Goal: Task Accomplishment & Management: Manage account settings

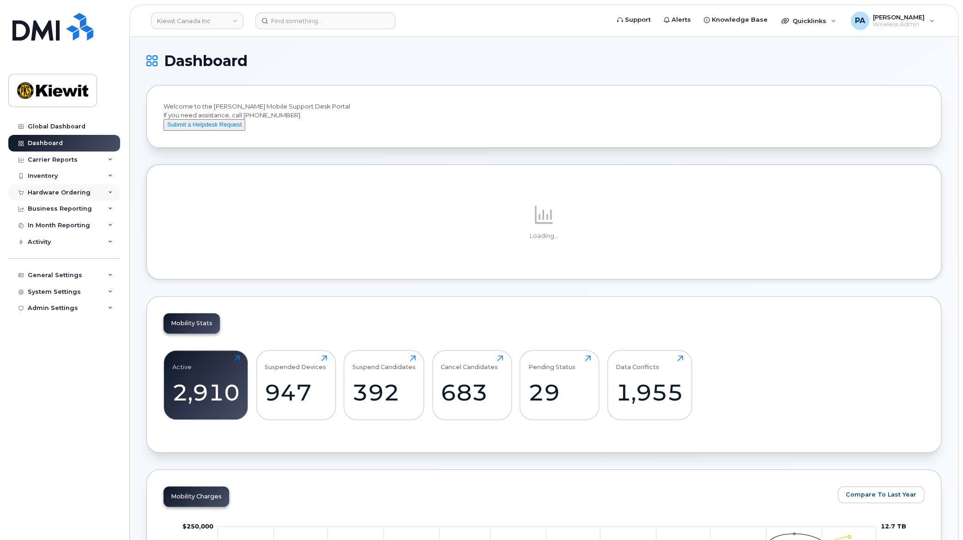
click at [111, 194] on icon at bounding box center [110, 192] width 5 height 5
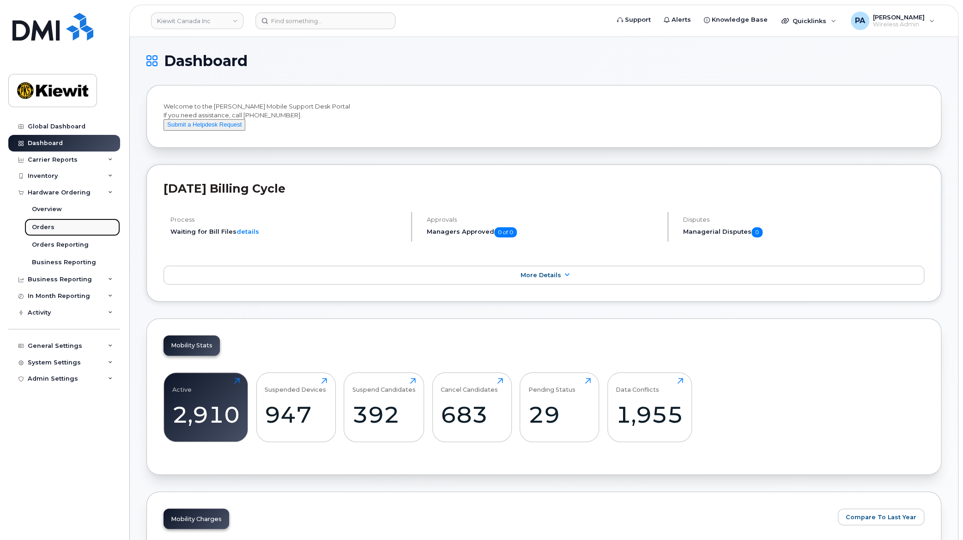
click at [50, 228] on div "Orders" at bounding box center [43, 227] width 23 height 8
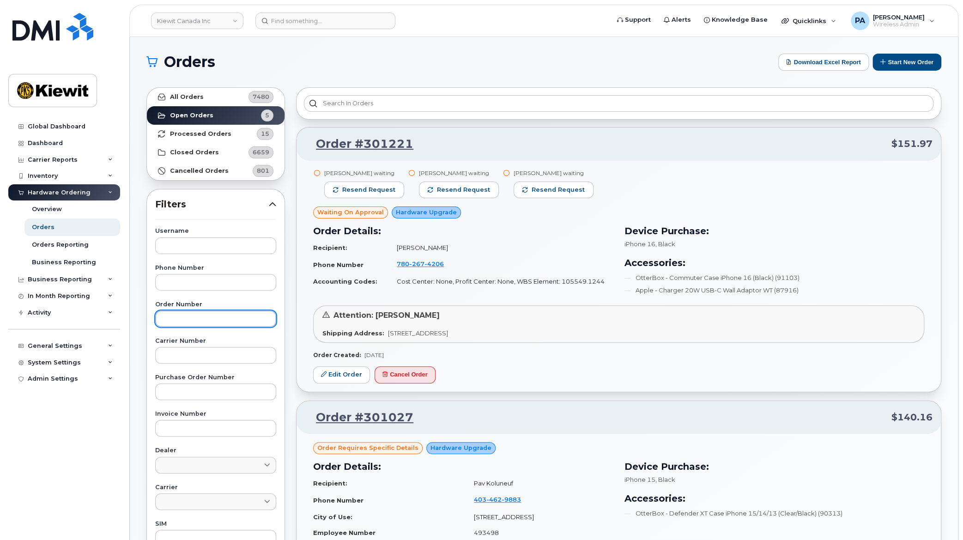
click at [185, 315] on input "text" at bounding box center [215, 318] width 121 height 17
paste input "300901"
type input "300901"
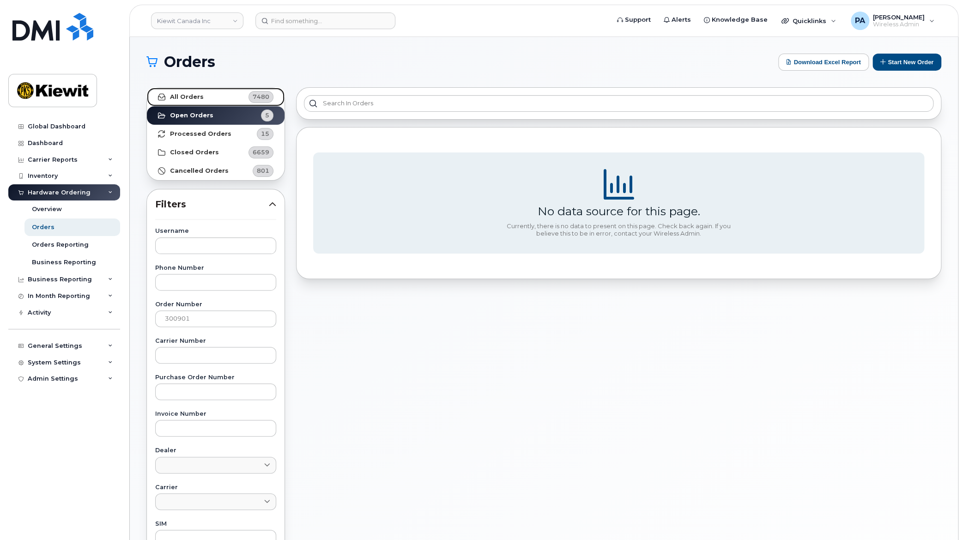
click at [229, 100] on link "All Orders 7480" at bounding box center [216, 97] width 138 height 18
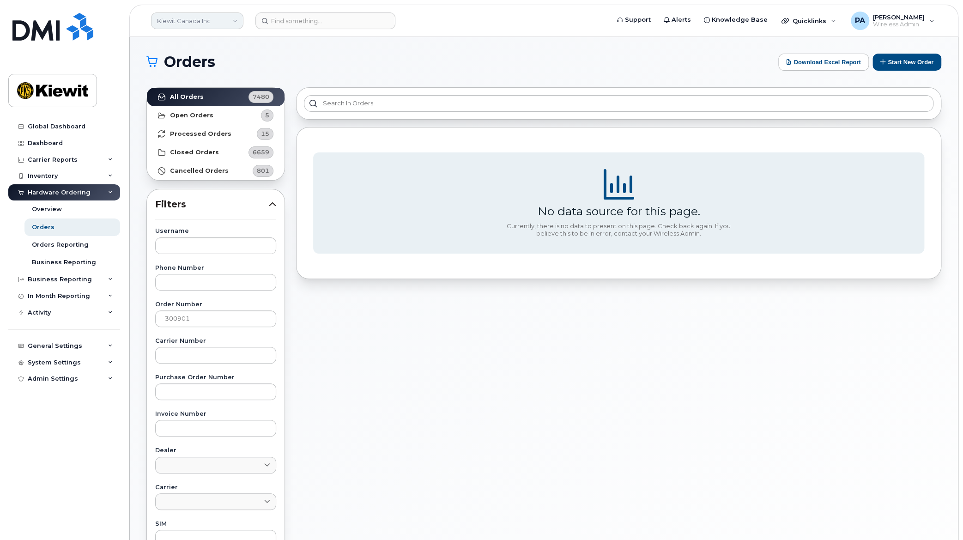
click at [226, 20] on link "Kiewit Canada Inc" at bounding box center [197, 20] width 92 height 17
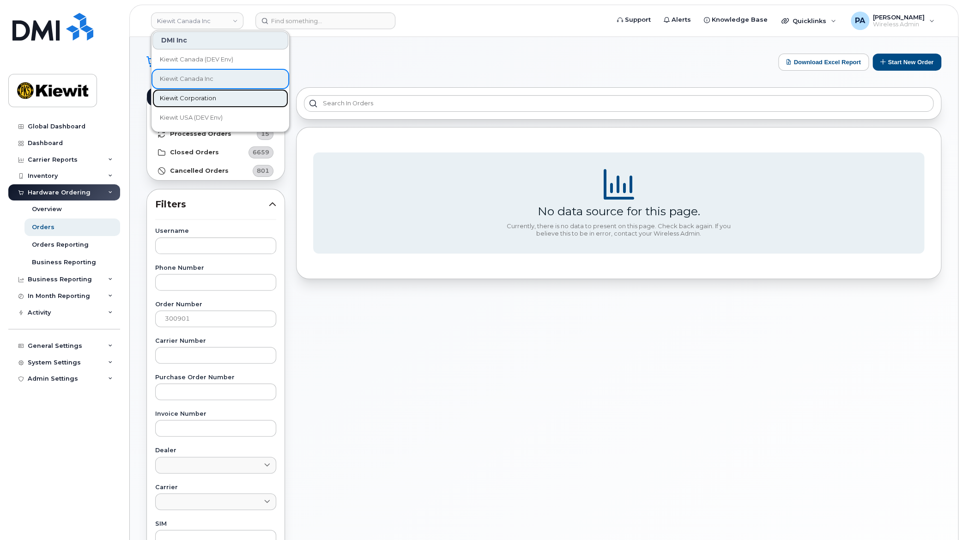
click at [201, 94] on span "Kiewit Corporation" at bounding box center [188, 98] width 56 height 9
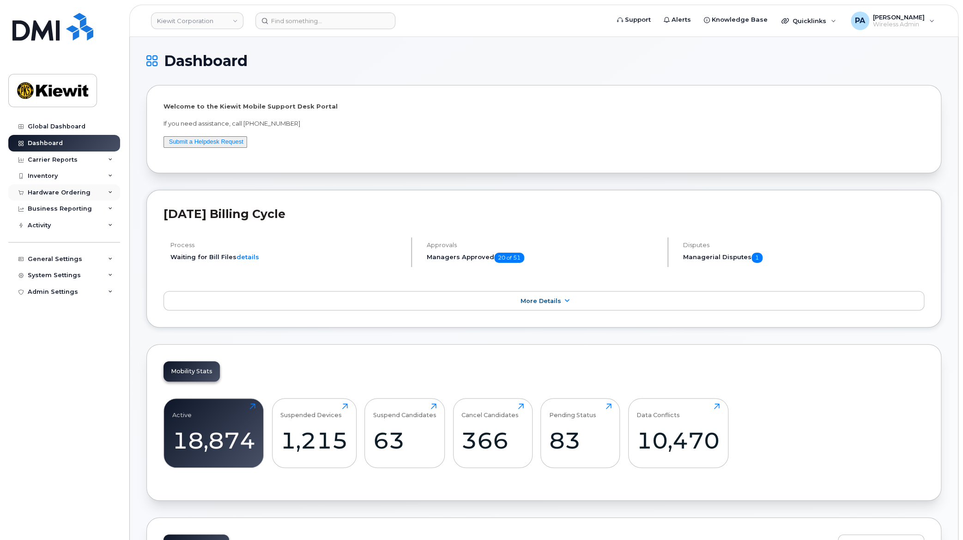
click at [68, 189] on div "Hardware Ordering" at bounding box center [59, 192] width 63 height 7
drag, startPoint x: 31, startPoint y: 224, endPoint x: 54, endPoint y: 224, distance: 22.2
click at [32, 224] on div "Orders" at bounding box center [43, 227] width 23 height 8
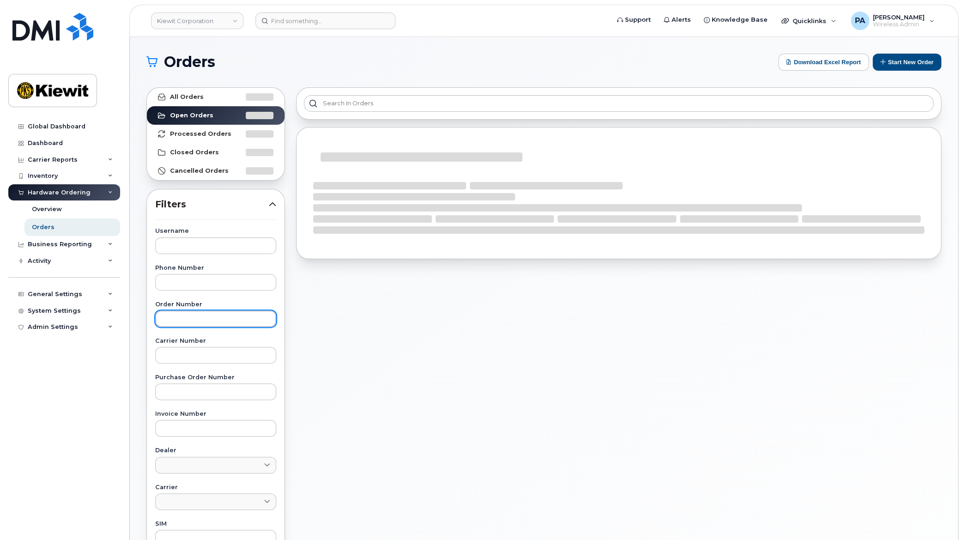
click at [193, 315] on input "text" at bounding box center [215, 318] width 121 height 17
paste input "300901"
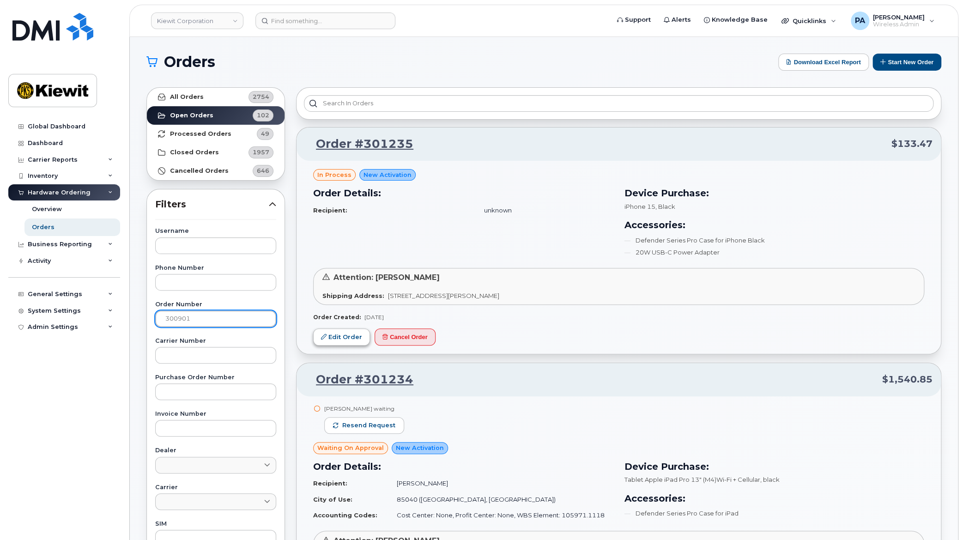
type input "300901"
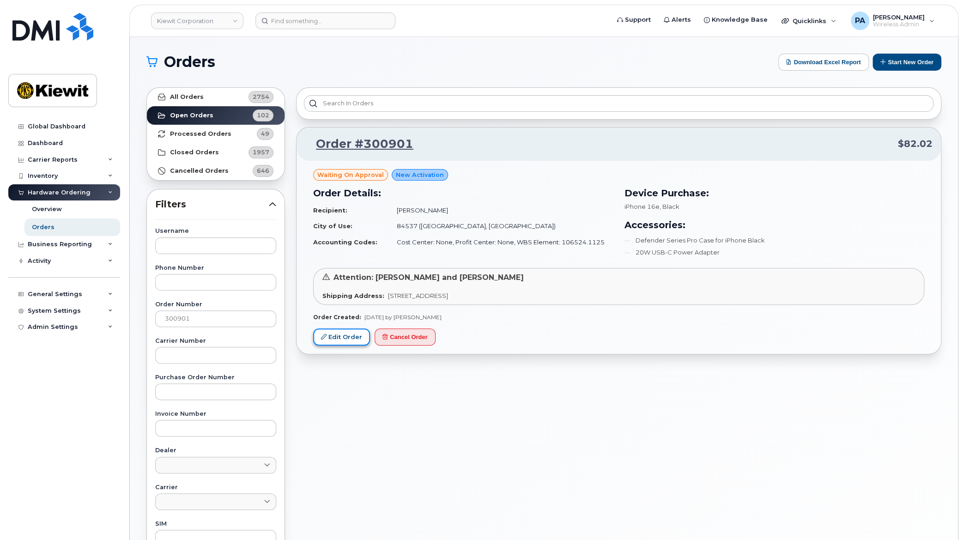
click at [337, 337] on link "Edit Order" at bounding box center [341, 336] width 57 height 17
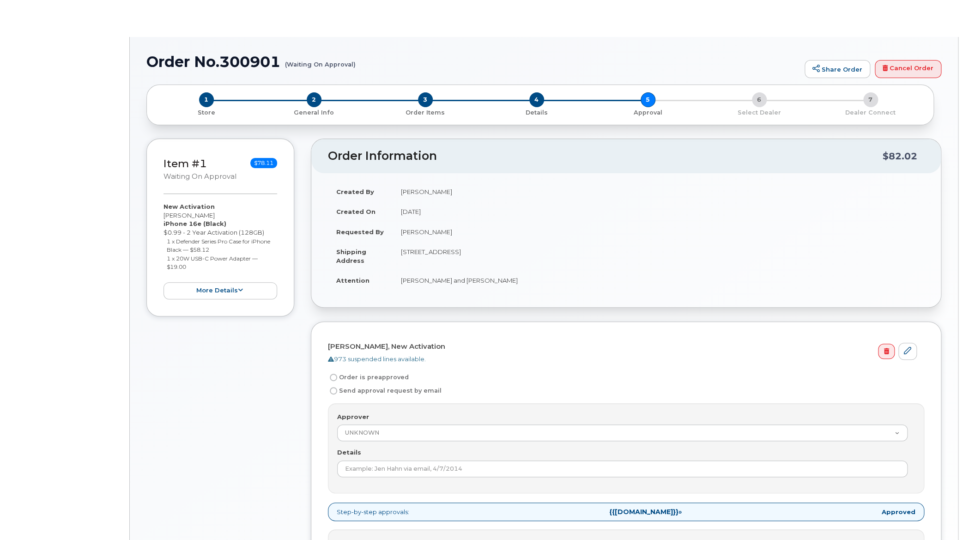
radio input "true"
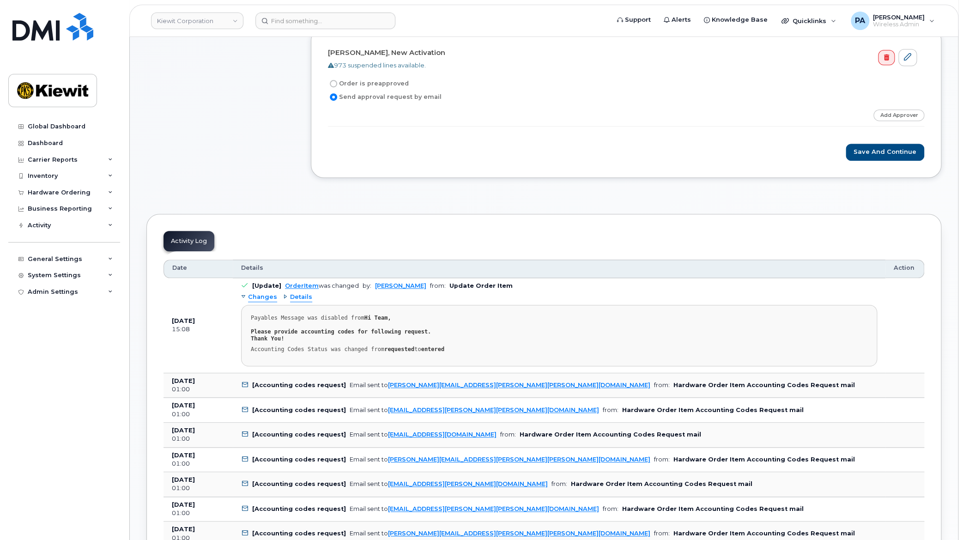
scroll to position [126, 0]
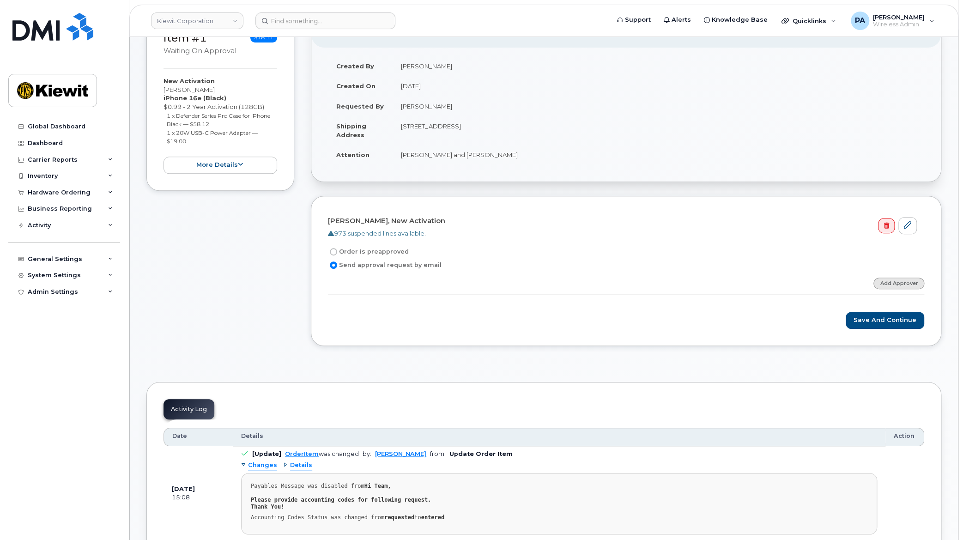
click at [905, 280] on link "Add Approver" at bounding box center [898, 283] width 51 height 12
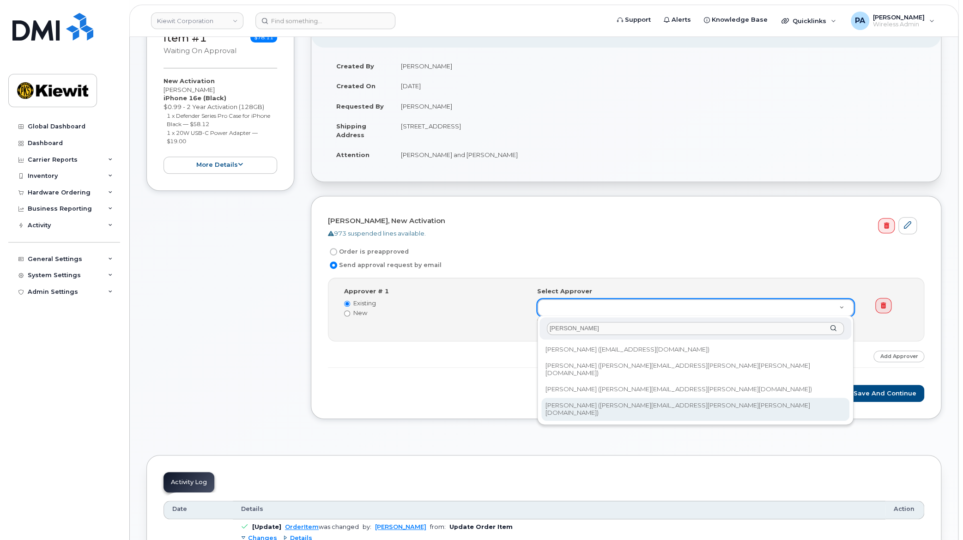
type input "jacob"
type input "2162941"
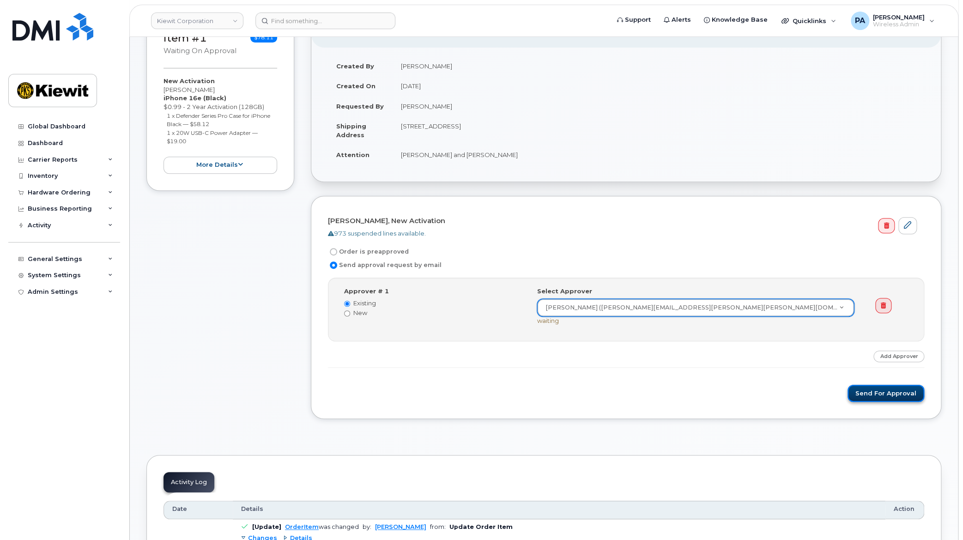
click at [894, 391] on button "Send for Approval" at bounding box center [885, 393] width 77 height 17
